Goal: Task Accomplishment & Management: Manage account settings

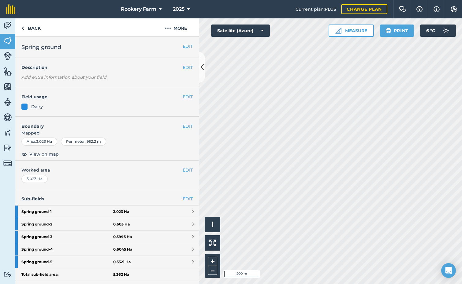
scroll to position [107, 0]
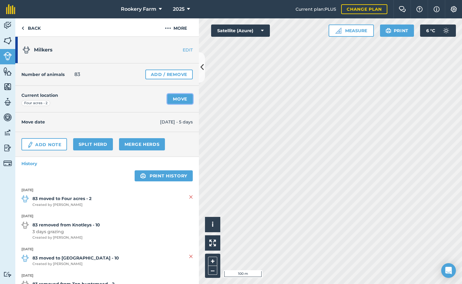
click at [168, 98] on link "Move" at bounding box center [179, 99] width 25 height 10
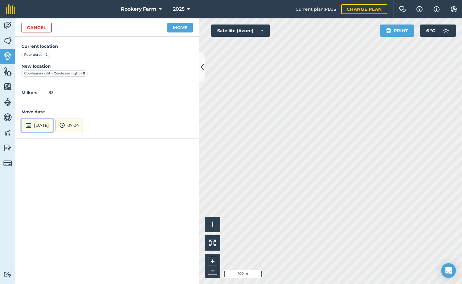
click at [53, 128] on button "[DATE]" at bounding box center [37, 124] width 32 height 13
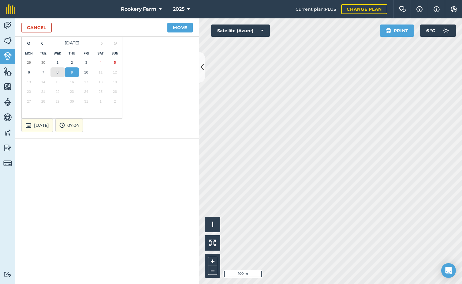
click at [58, 71] on abbr "8" at bounding box center [58, 72] width 2 height 4
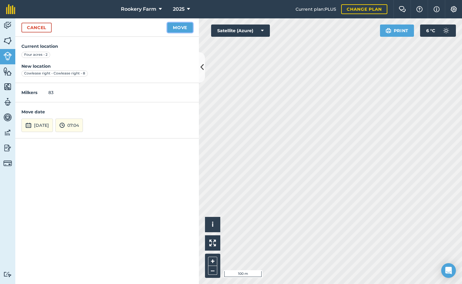
click at [186, 28] on button "Move" at bounding box center [179, 28] width 25 height 10
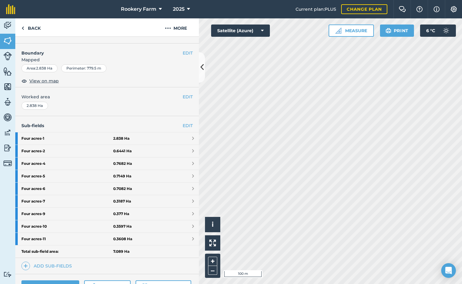
scroll to position [138, 0]
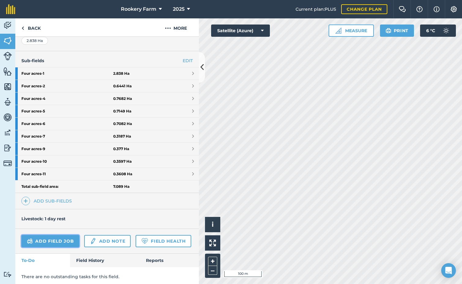
click at [58, 239] on link "Add field job" at bounding box center [50, 241] width 58 height 12
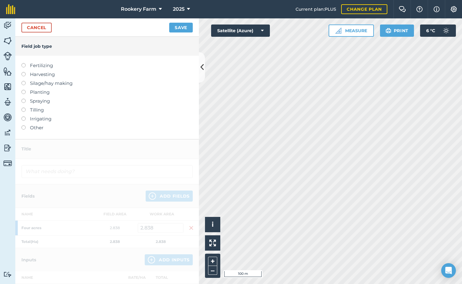
click at [24, 72] on label at bounding box center [25, 72] width 9 height 0
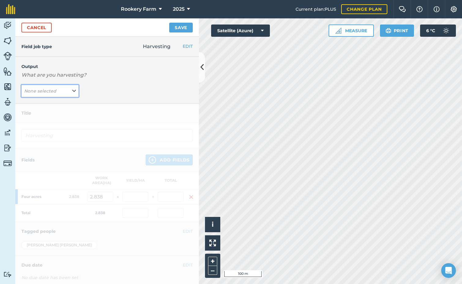
click at [73, 90] on icon at bounding box center [74, 91] width 4 height 7
click at [59, 101] on button "kg/dm/ha ( kg )" at bounding box center [49, 103] width 57 height 12
type input "Harvesting kg/dm/ha"
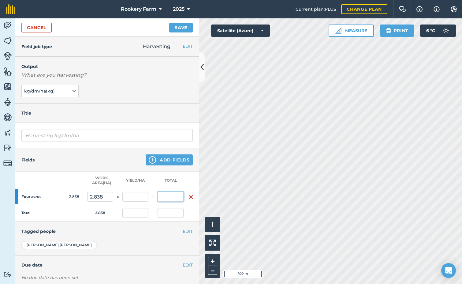
click at [177, 197] on input "text" at bounding box center [171, 197] width 26 height 10
type input "1587"
type input "559.197"
type input "1,587"
type input "559.197"
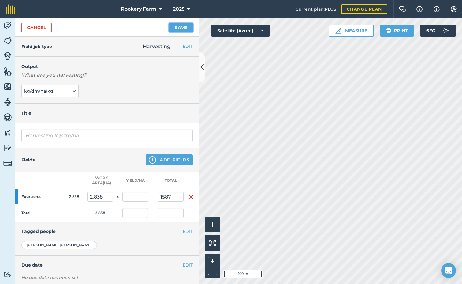
type input "1,587"
click at [186, 25] on button "Save" at bounding box center [181, 28] width 24 height 10
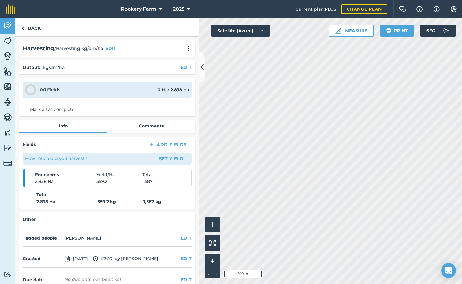
click at [25, 112] on label "Mark all as complete" at bounding box center [49, 109] width 52 height 6
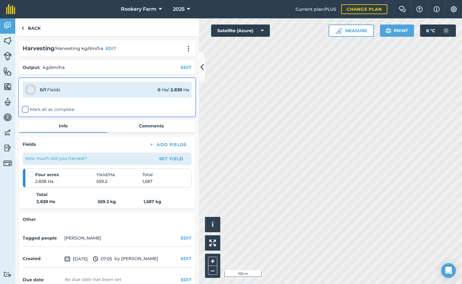
click at [25, 110] on input "Mark all as complete" at bounding box center [25, 108] width 4 height 4
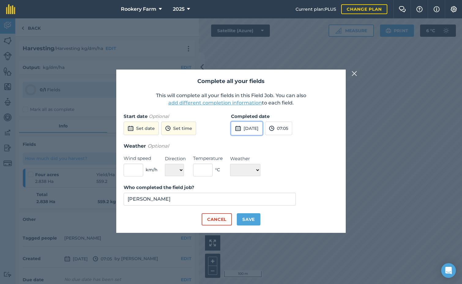
click at [263, 126] on button "[DATE]" at bounding box center [247, 127] width 32 height 13
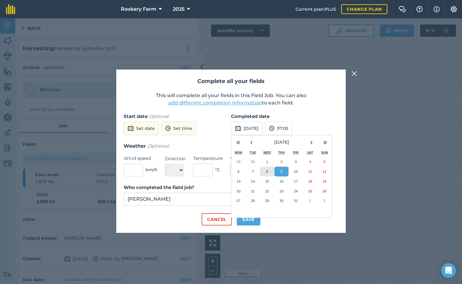
click at [271, 171] on button "8" at bounding box center [267, 171] width 14 height 10
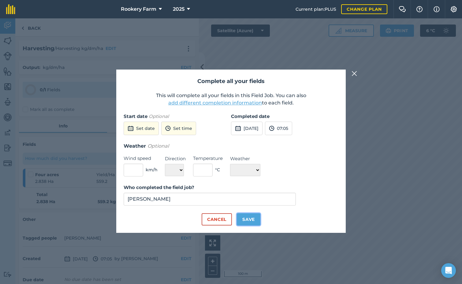
click at [248, 221] on button "Save" at bounding box center [249, 219] width 24 height 12
checkbox input "true"
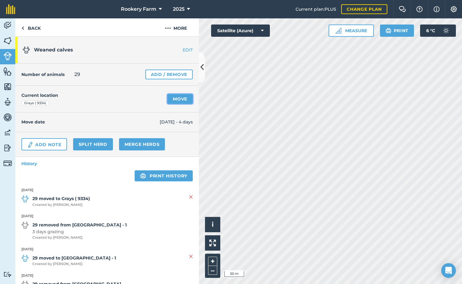
click at [177, 99] on link "Move" at bounding box center [179, 99] width 25 height 10
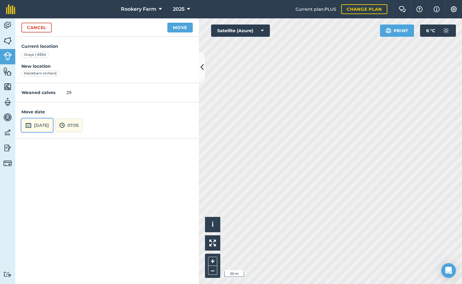
click at [53, 126] on button "[DATE]" at bounding box center [37, 124] width 32 height 13
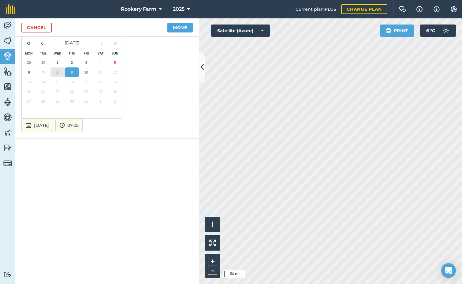
click at [59, 71] on button "8" at bounding box center [57, 72] width 14 height 10
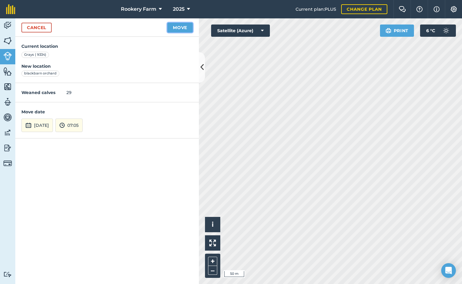
click at [178, 28] on button "Move" at bounding box center [179, 28] width 25 height 10
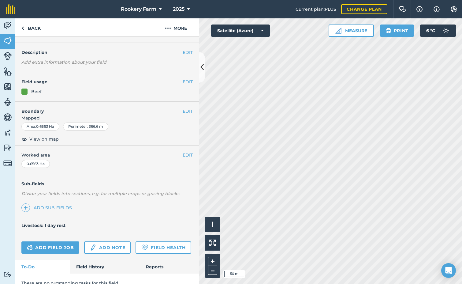
scroll to position [41, 0]
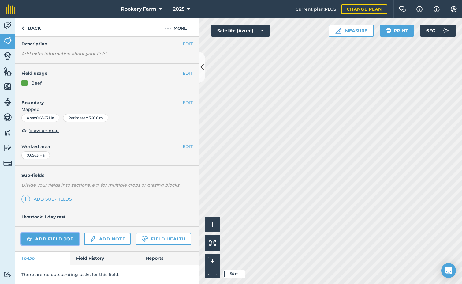
click at [57, 233] on link "Add field job" at bounding box center [50, 239] width 58 height 12
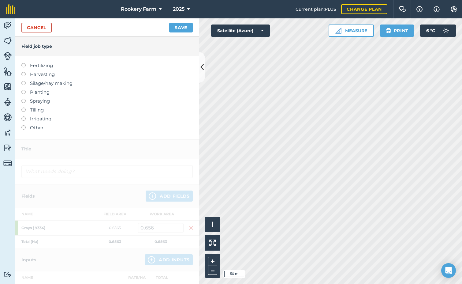
click at [24, 72] on label at bounding box center [25, 72] width 9 height 0
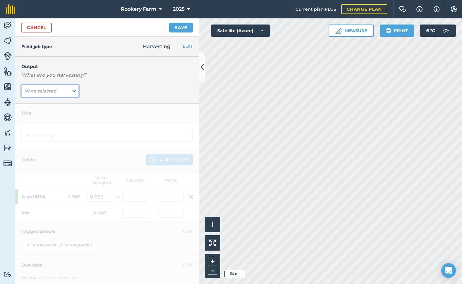
click at [74, 91] on icon at bounding box center [74, 91] width 4 height 7
click at [56, 101] on button "kg/dm/ha ( kg )" at bounding box center [49, 103] width 57 height 12
type input "Harvesting kg/dm/ha"
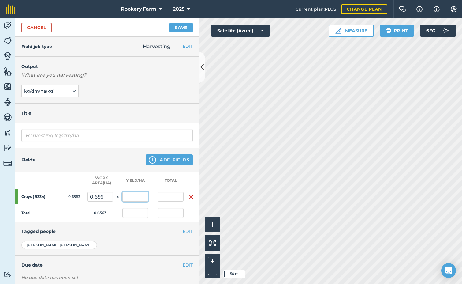
click at [143, 195] on input "text" at bounding box center [135, 197] width 26 height 10
type input "1,627"
type input "1,067.8"
type input "1,627"
type input "1,067.8"
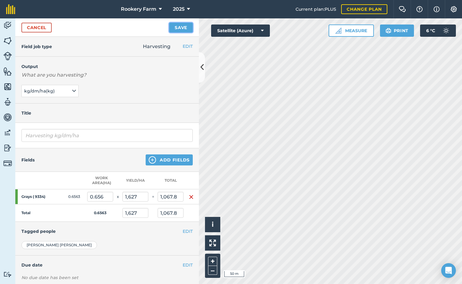
click at [186, 29] on button "Save" at bounding box center [181, 28] width 24 height 10
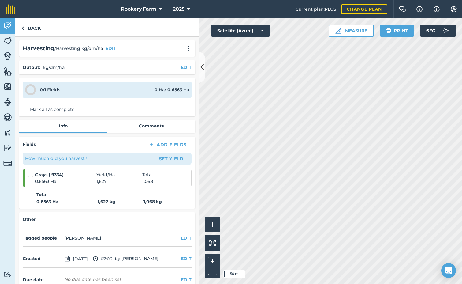
click at [24, 110] on label "Mark all as complete" at bounding box center [49, 109] width 52 height 6
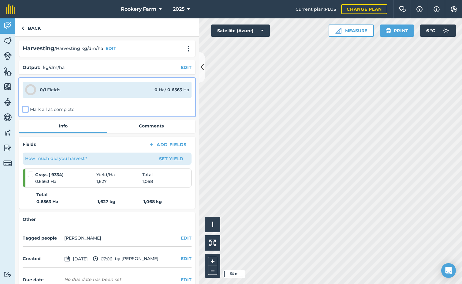
click at [24, 110] on input "Mark all as complete" at bounding box center [25, 108] width 4 height 4
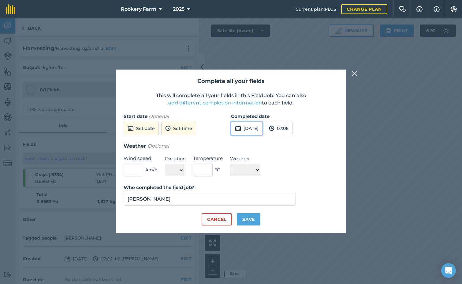
click at [255, 126] on button "[DATE]" at bounding box center [247, 127] width 32 height 13
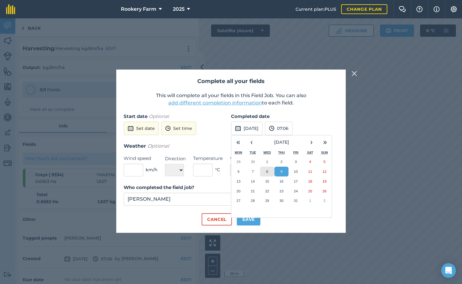
click at [271, 170] on button "8" at bounding box center [267, 171] width 14 height 10
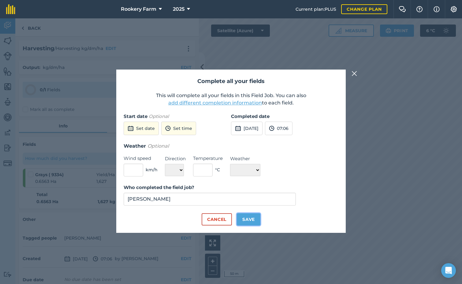
click at [255, 217] on button "Save" at bounding box center [249, 219] width 24 height 12
checkbox input "true"
